Goal: Task Accomplishment & Management: Use online tool/utility

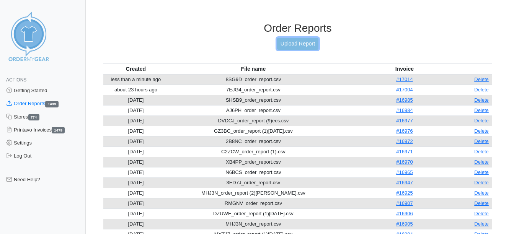
click at [308, 47] on link "Upload Report" at bounding box center [297, 44] width 41 height 12
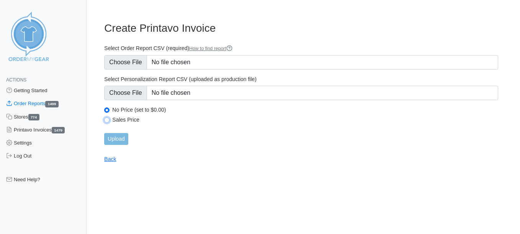
click at [106, 122] on input "Sales Price" at bounding box center [106, 120] width 5 height 5
radio input "true"
click at [113, 158] on link "Back" at bounding box center [110, 159] width 12 height 6
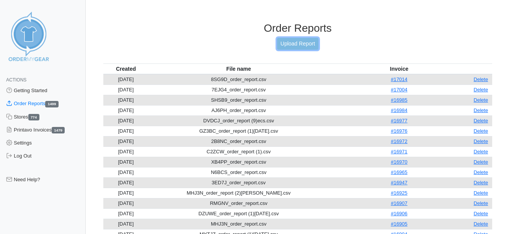
click at [307, 44] on link "Upload Report" at bounding box center [297, 44] width 41 height 12
